Goal: Information Seeking & Learning: Compare options

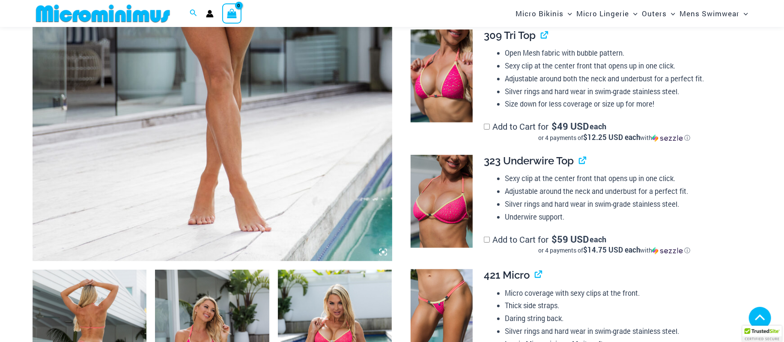
scroll to position [267, 0]
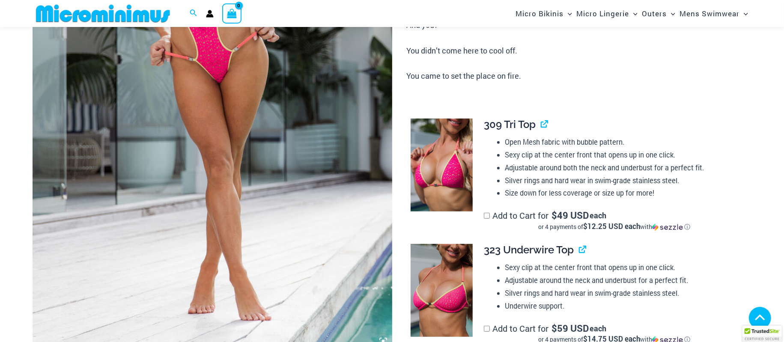
click at [259, 100] on img at bounding box center [213, 80] width 360 height 539
click at [229, 72] on img at bounding box center [213, 80] width 360 height 539
click at [228, 77] on img at bounding box center [213, 80] width 360 height 539
click at [228, 76] on img at bounding box center [213, 80] width 360 height 539
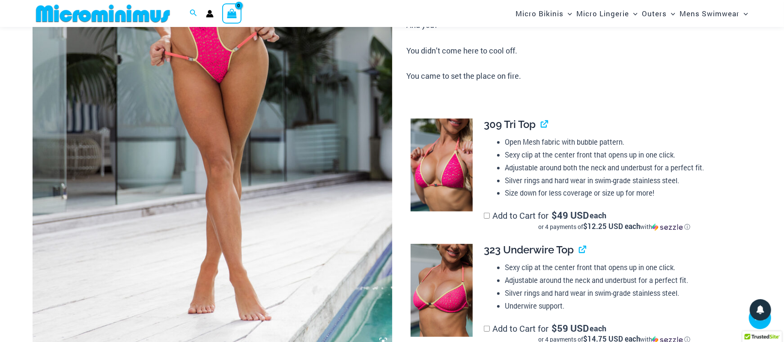
click at [228, 76] on img at bounding box center [213, 80] width 360 height 539
click at [433, 159] on img at bounding box center [442, 165] width 62 height 93
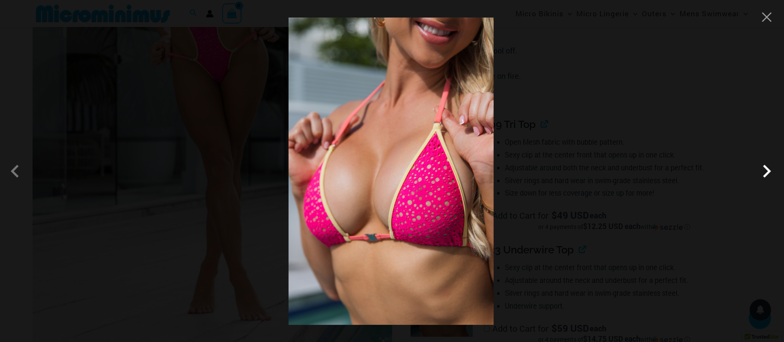
click at [764, 173] on span at bounding box center [767, 171] width 26 height 26
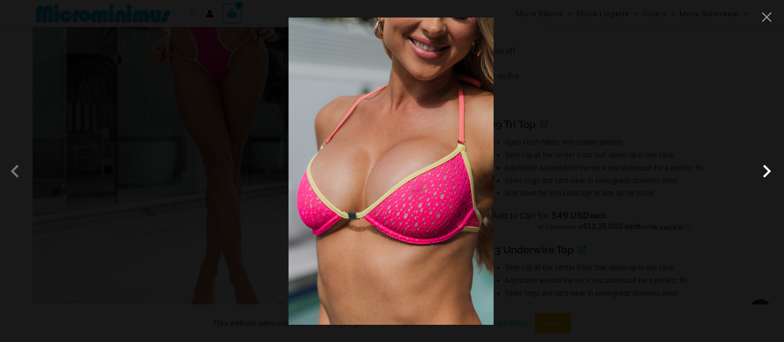
click at [767, 173] on span at bounding box center [767, 171] width 26 height 26
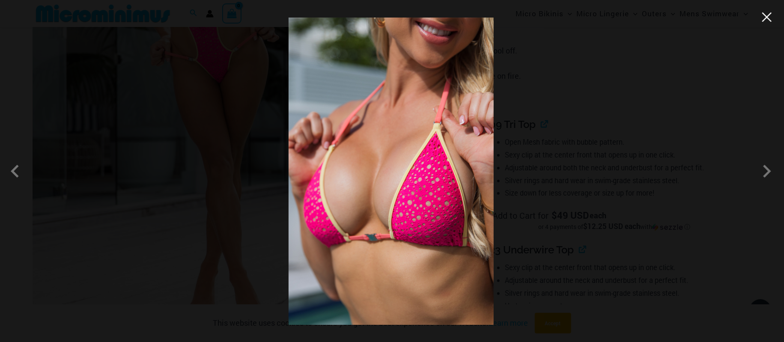
click at [768, 17] on button "Close" at bounding box center [766, 17] width 13 height 13
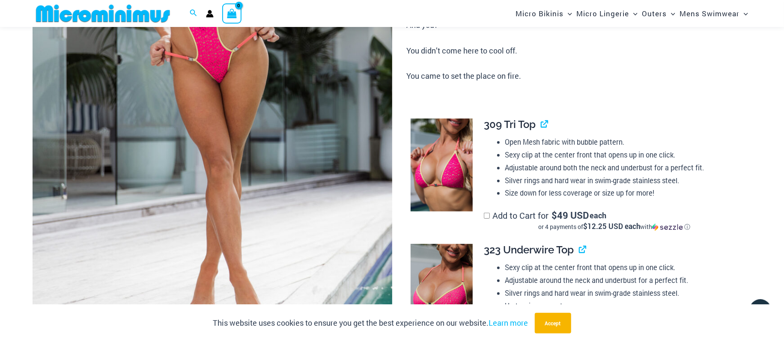
click at [287, 107] on img at bounding box center [213, 80] width 360 height 539
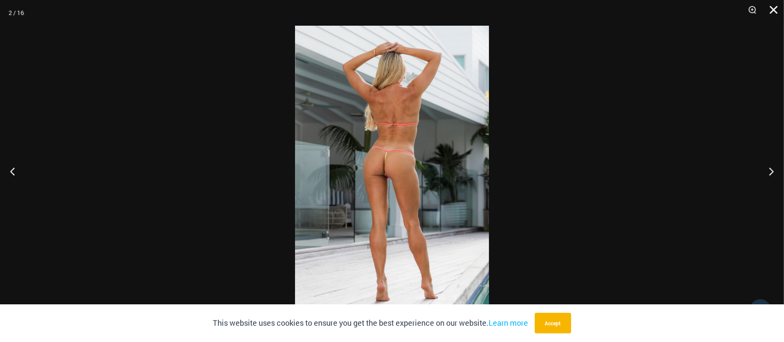
click at [773, 11] on button "Close" at bounding box center [770, 13] width 21 height 26
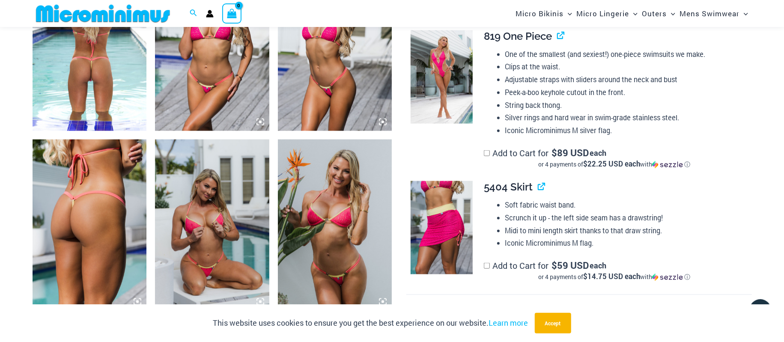
scroll to position [979, 0]
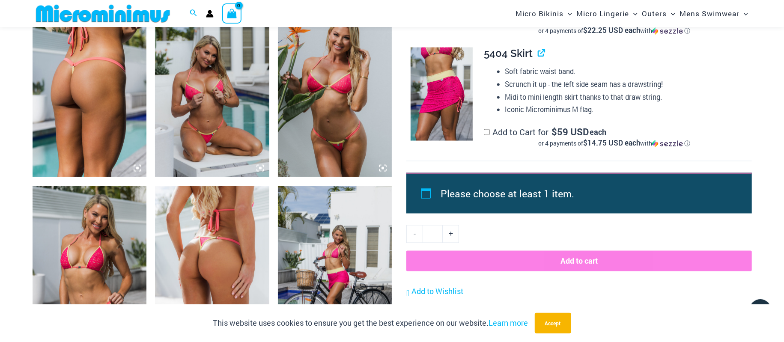
click at [209, 83] on img at bounding box center [212, 91] width 114 height 171
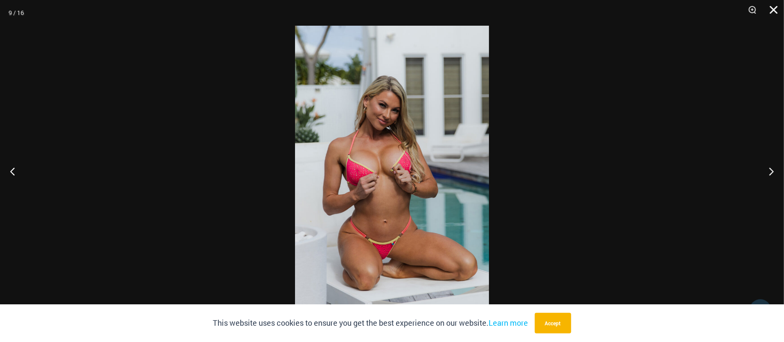
click at [769, 10] on button "Close" at bounding box center [770, 13] width 21 height 26
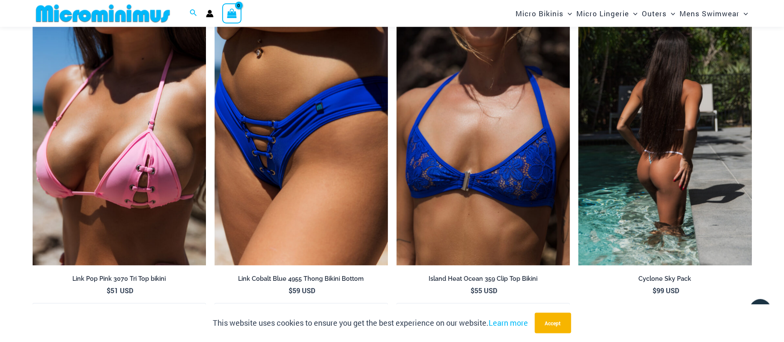
scroll to position [2226, 0]
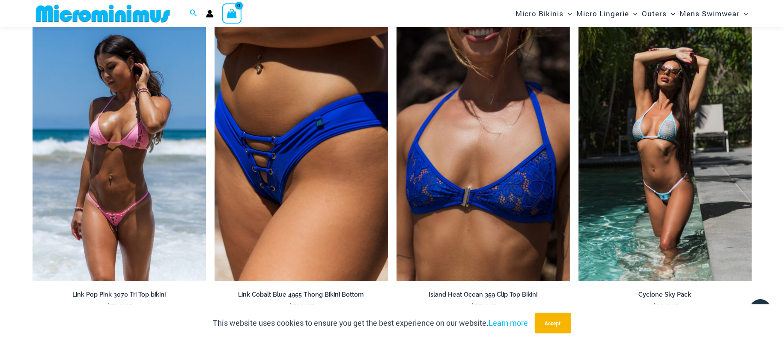
click at [119, 123] on img at bounding box center [119, 151] width 173 height 260
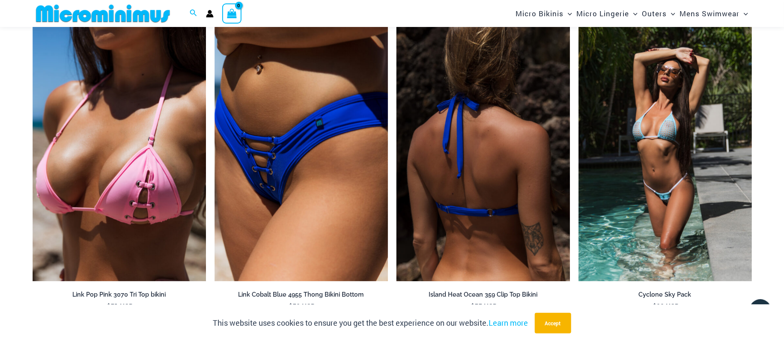
click at [488, 137] on img at bounding box center [482, 151] width 173 height 260
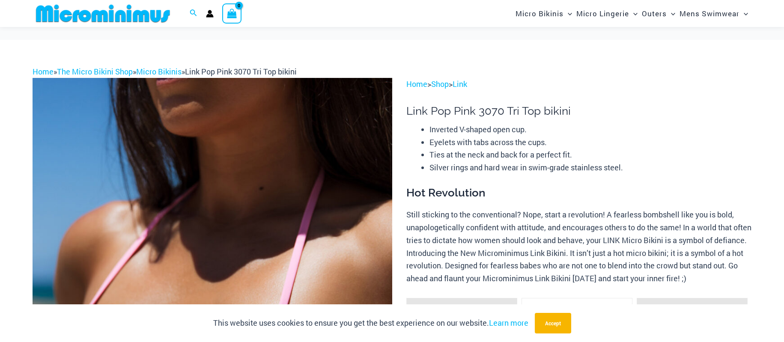
scroll to position [262, 0]
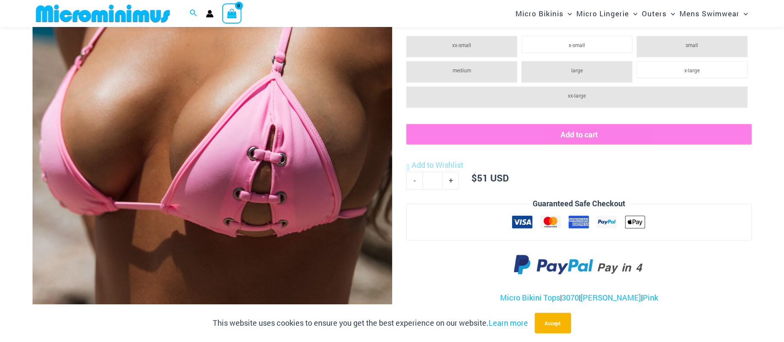
click at [278, 134] on img at bounding box center [213, 85] width 360 height 539
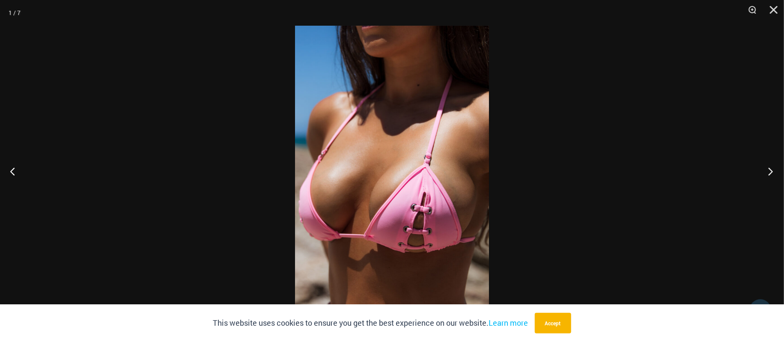
click at [767, 170] on button "Next" at bounding box center [768, 171] width 32 height 43
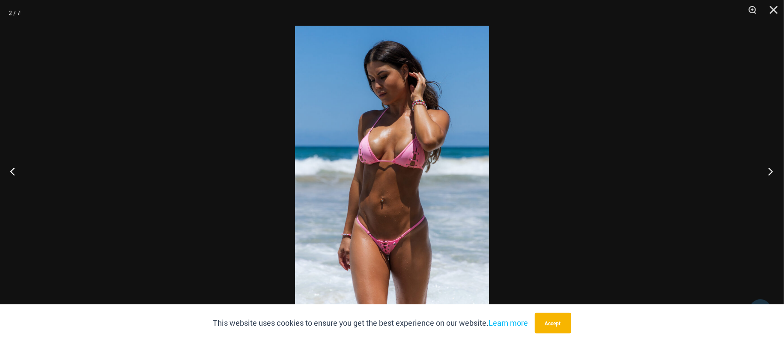
click at [771, 169] on button "Next" at bounding box center [768, 171] width 32 height 43
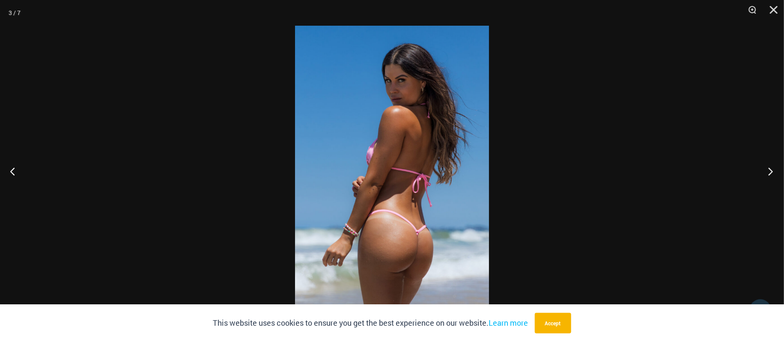
click at [771, 170] on button "Next" at bounding box center [768, 171] width 32 height 43
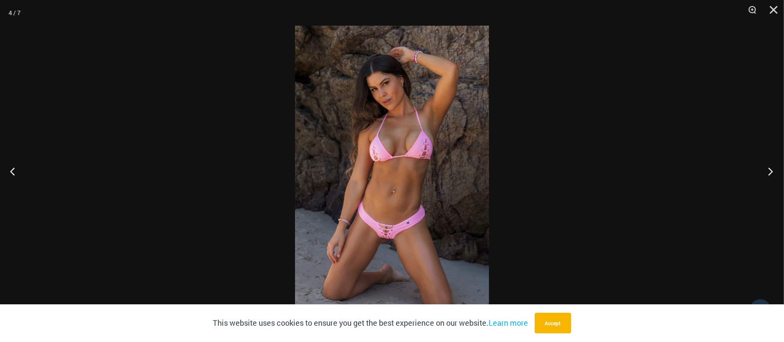
click at [771, 170] on button "Next" at bounding box center [768, 171] width 32 height 43
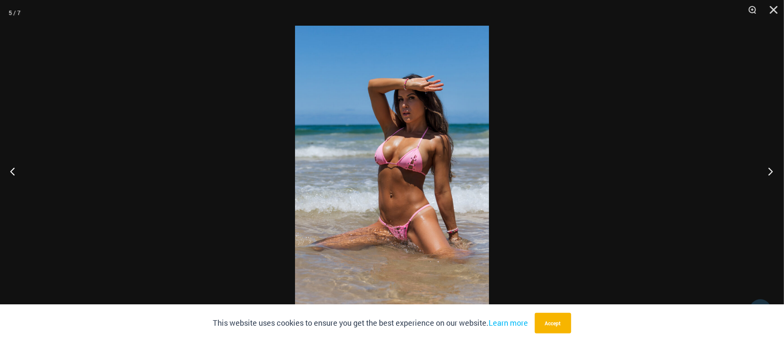
click at [771, 170] on button "Next" at bounding box center [768, 171] width 32 height 43
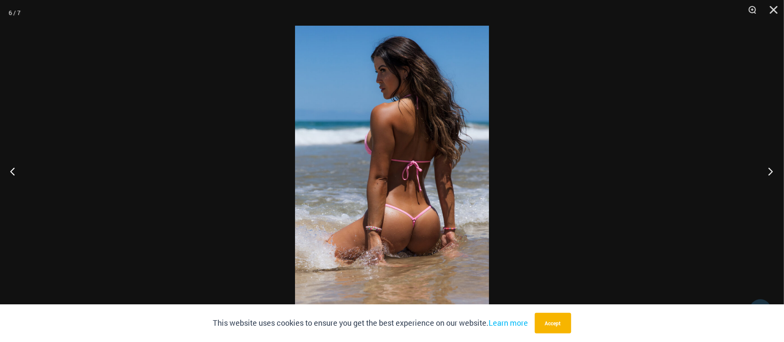
click at [769, 170] on button "Next" at bounding box center [768, 171] width 32 height 43
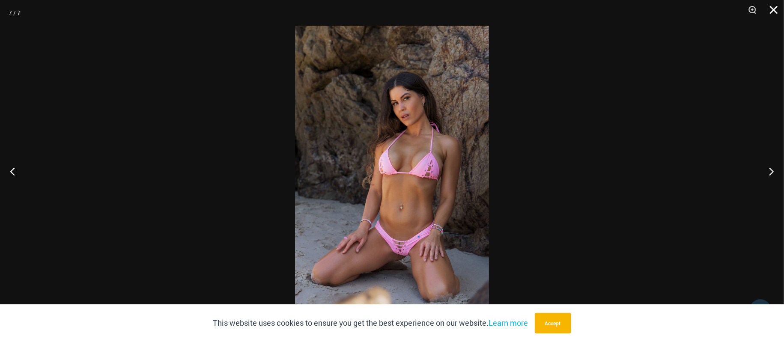
click at [773, 12] on button "Close" at bounding box center [770, 13] width 21 height 26
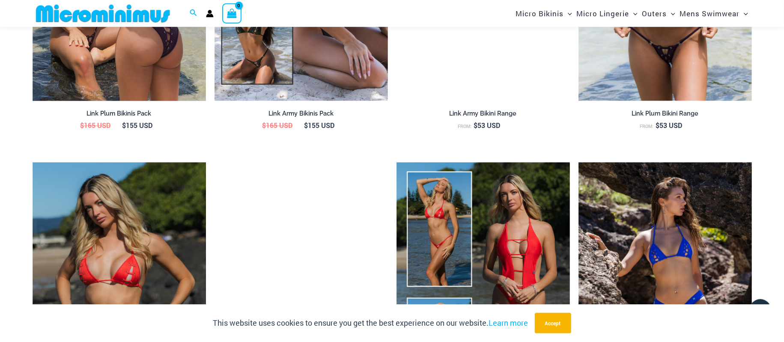
scroll to position [1241, 0]
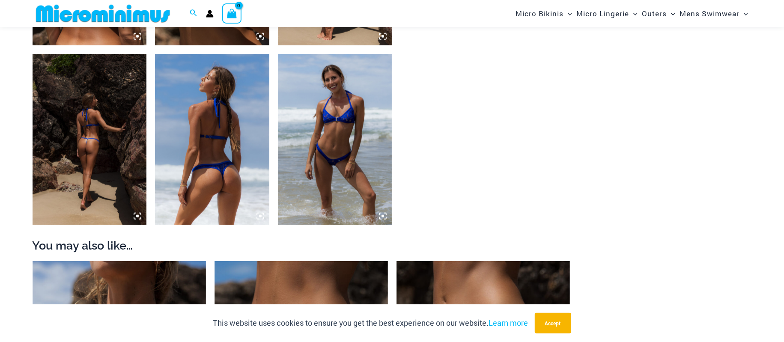
scroll to position [974, 0]
